Goal: Find specific page/section: Find specific page/section

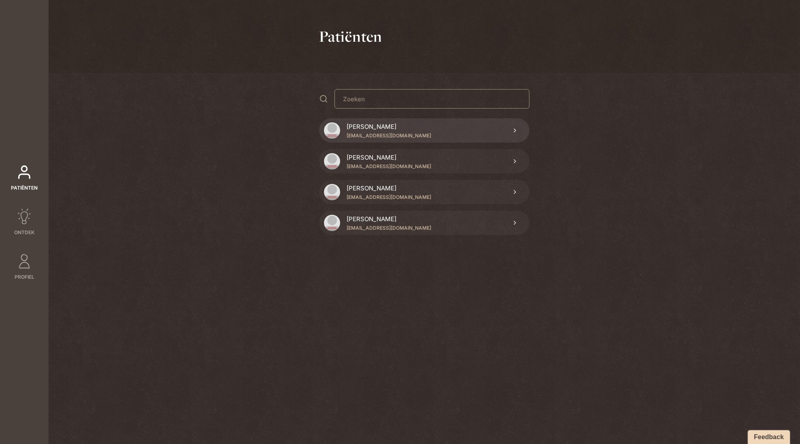
click at [387, 134] on p "[EMAIL_ADDRESS][DOMAIN_NAME]" at bounding box center [389, 135] width 85 height 7
